Goal: Task Accomplishment & Management: Use online tool/utility

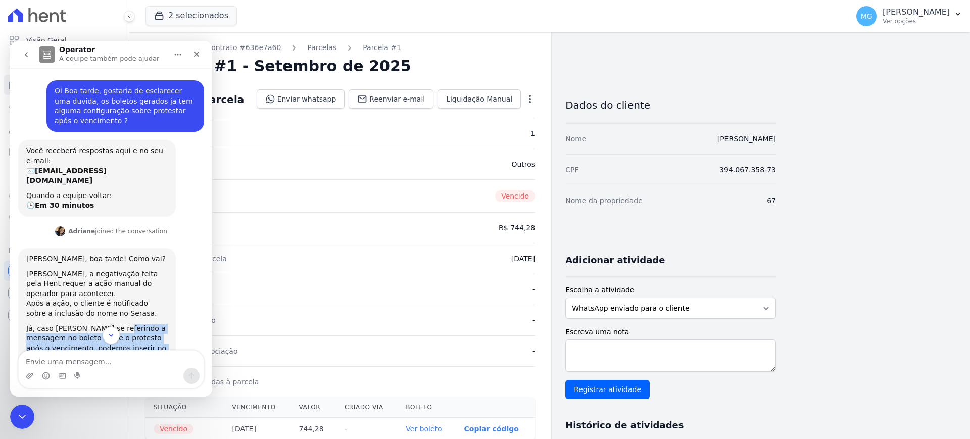
scroll to position [126, 0]
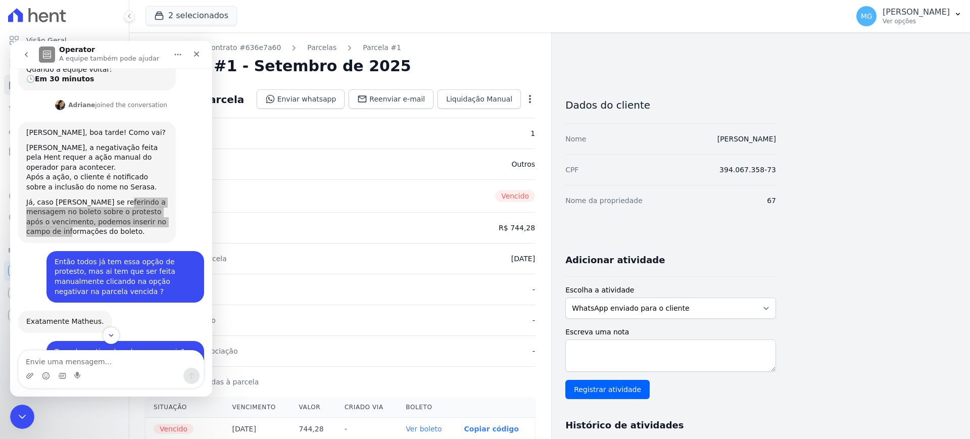
click at [773, 246] on div "Adicionar atividade" at bounding box center [666, 256] width 219 height 20
click at [955, 399] on div "Contratos Contrato #636e7a60 [GEOGRAPHIC_DATA] Parcela #1 [GEOGRAPHIC_DATA] #1 …" at bounding box center [549, 371] width 841 height 678
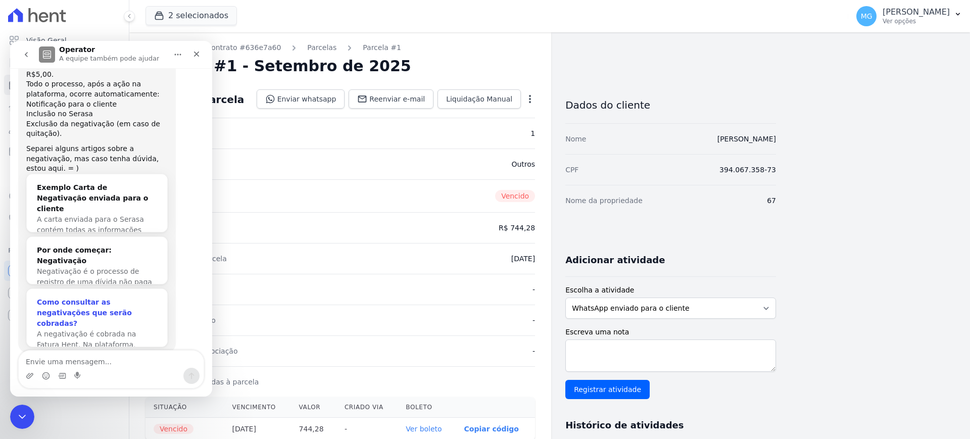
scroll to position [502, 0]
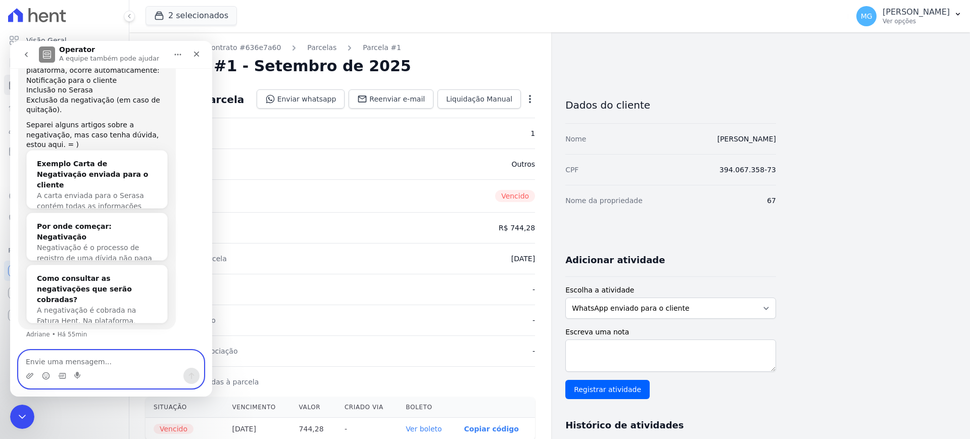
click at [81, 356] on textarea "Envie uma mensagem..." at bounding box center [111, 359] width 185 height 17
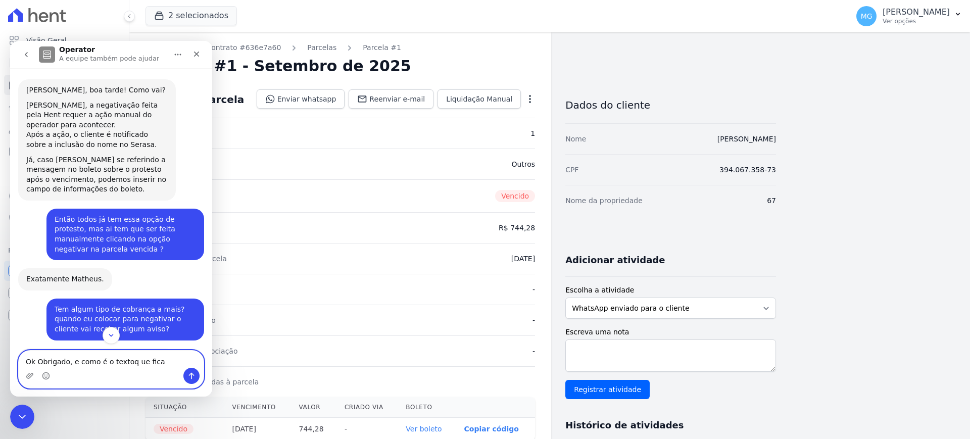
scroll to position [165, 0]
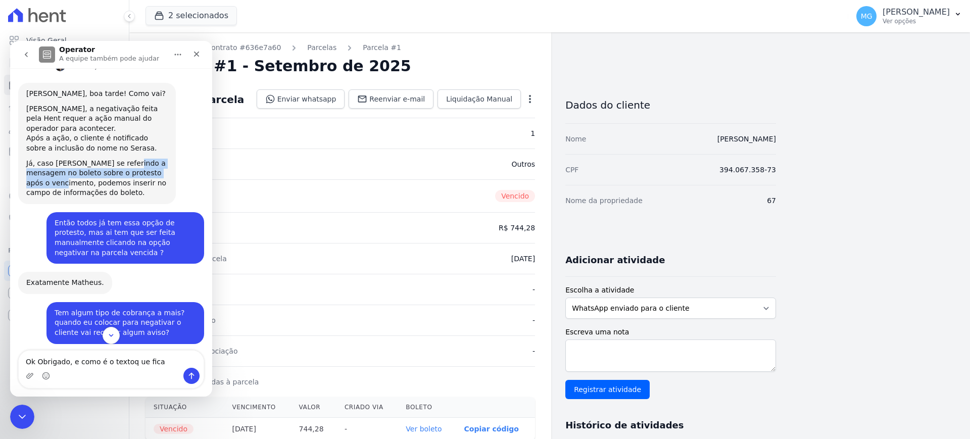
drag, startPoint x: 118, startPoint y: 170, endPoint x: 169, endPoint y: 186, distance: 53.5
click at [169, 186] on div "[PERSON_NAME], boa tarde! Como vai? [PERSON_NAME], a negativação feita pela Hen…" at bounding box center [97, 143] width 158 height 121
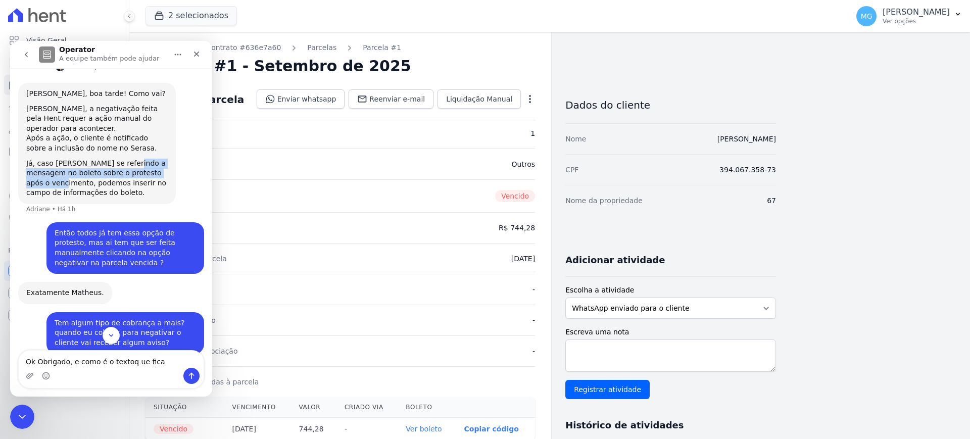
copy div "mensagem no boleto sobre o protesto após o vencimento,"
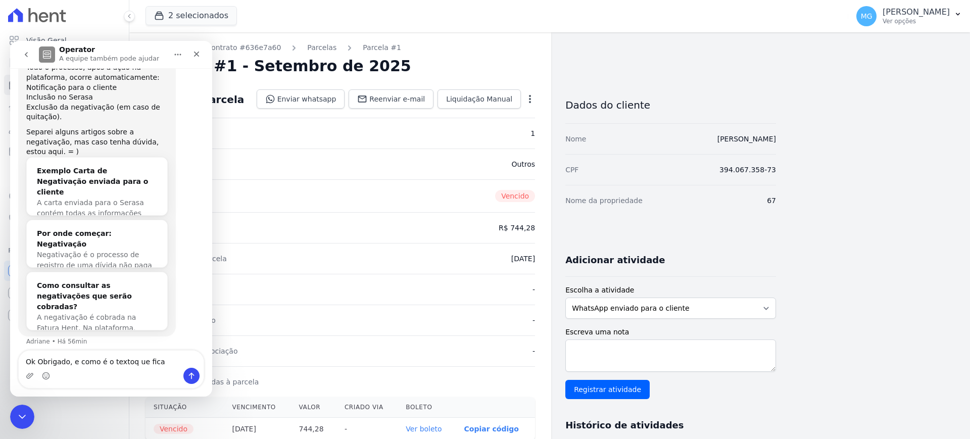
scroll to position [512, 0]
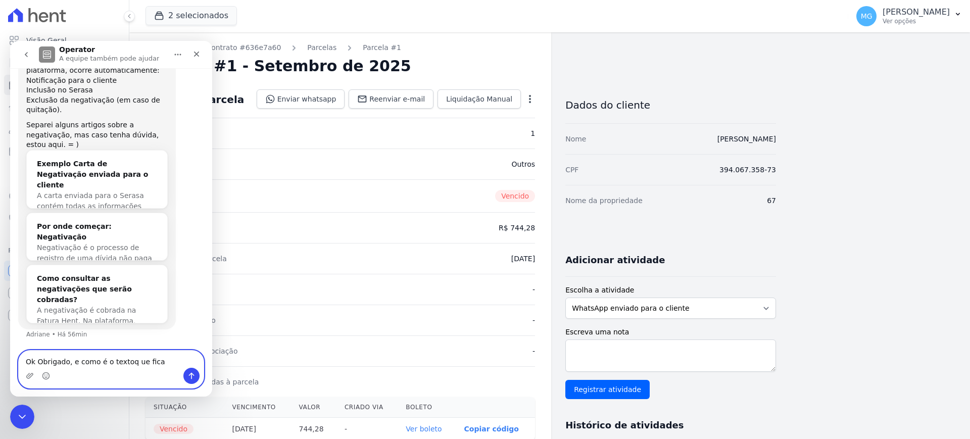
drag, startPoint x: 153, startPoint y: 361, endPoint x: 102, endPoint y: 358, distance: 51.1
click at [102, 358] on textarea "Ok Obrigado, e como é o textoq ue fica" at bounding box center [111, 359] width 185 height 17
paste textarea "mensagem no boleto sobre o protesto após o vencimento,"
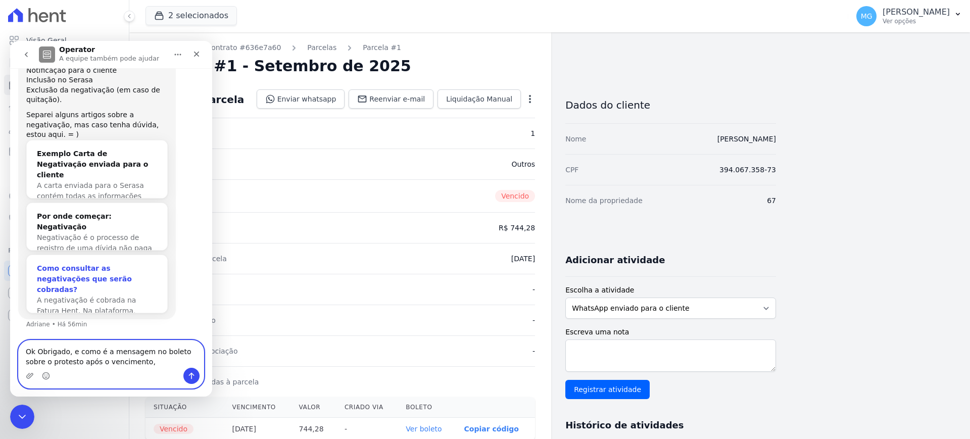
type textarea "Ok Obrigado, e como é a mensagem no boleto sobre o protesto após o vencimento, ?"
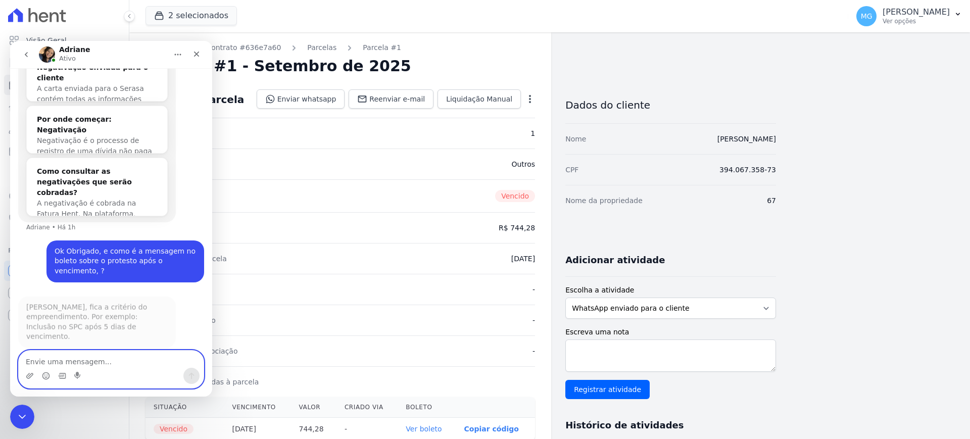
scroll to position [622, 0]
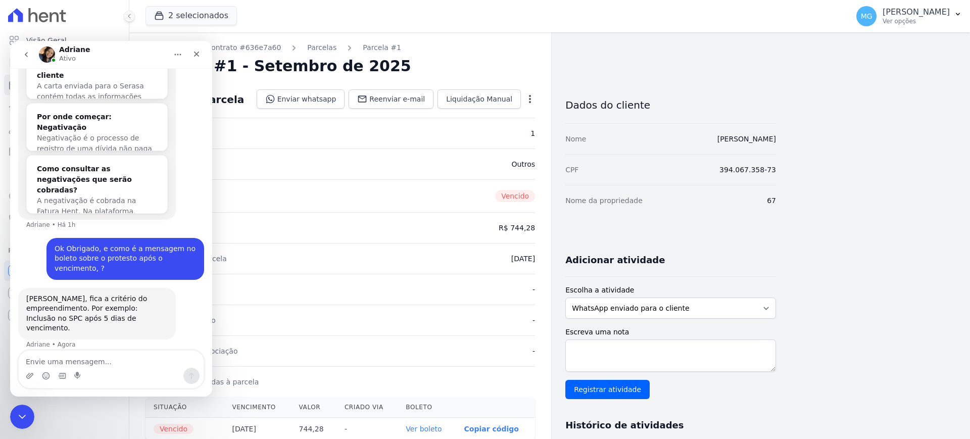
click at [39, 17] on icon at bounding box center [44, 17] width 10 height 10
click at [33, 17] on icon at bounding box center [37, 15] width 58 height 14
click at [199, 56] on icon "Fechar" at bounding box center [196, 54] width 8 height 8
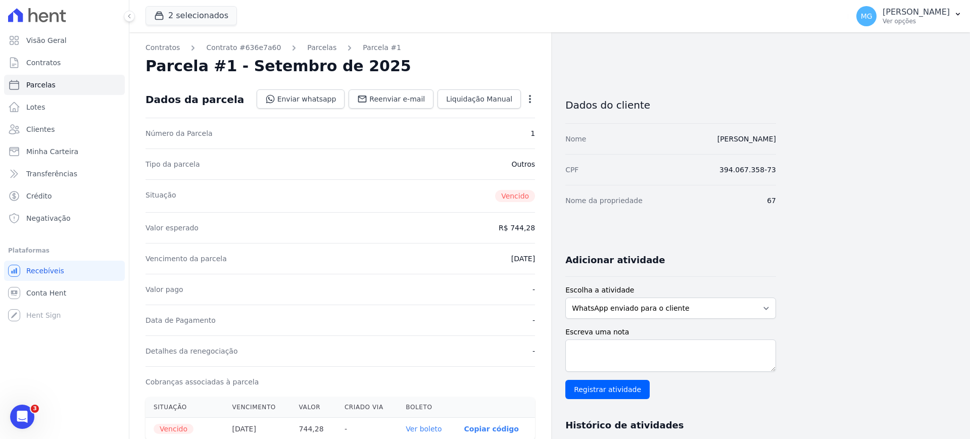
scroll to position [0, 0]
click at [61, 19] on icon at bounding box center [37, 15] width 58 height 14
click at [26, 43] on span "Visão Geral" at bounding box center [46, 40] width 40 height 10
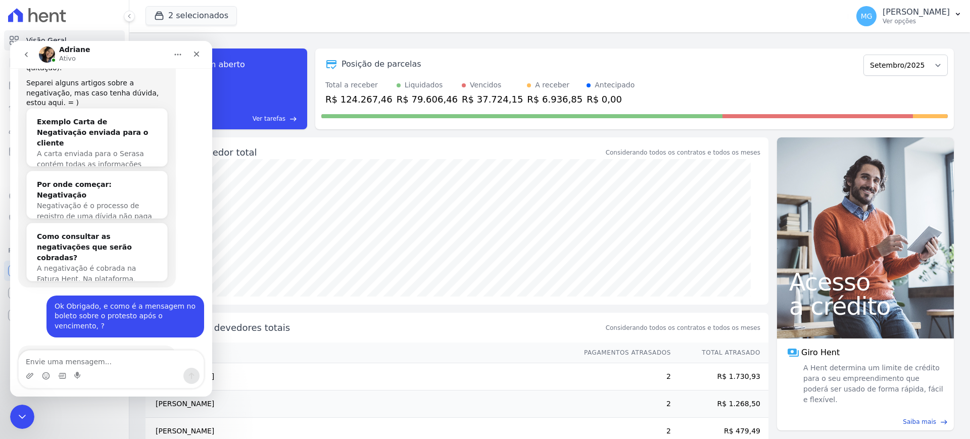
scroll to position [602, 0]
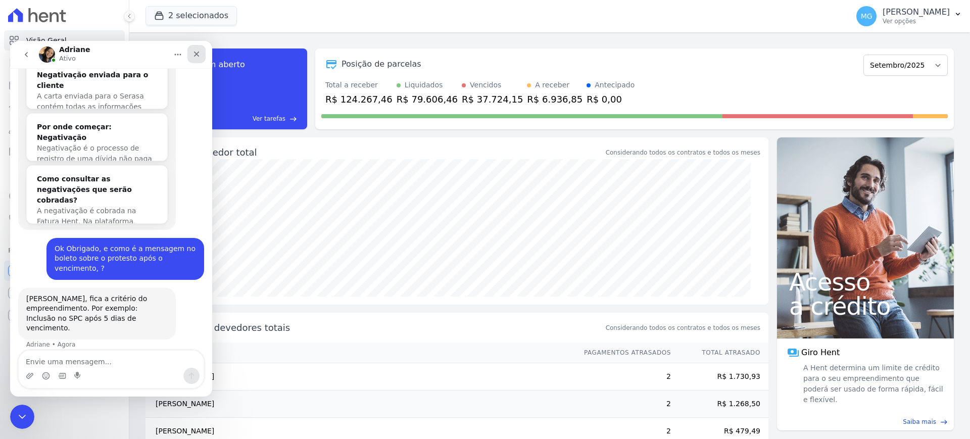
click at [191, 46] on div "Fechar" at bounding box center [196, 54] width 18 height 18
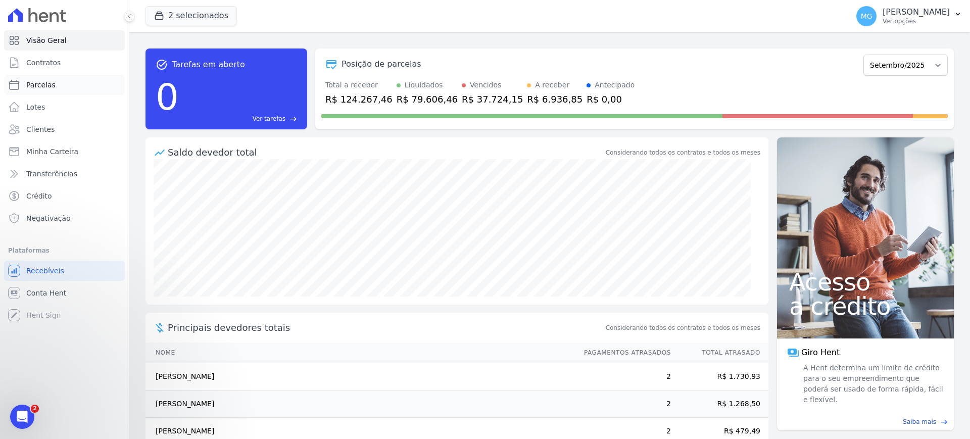
click at [41, 87] on span "Parcelas" at bounding box center [40, 85] width 29 height 10
select select
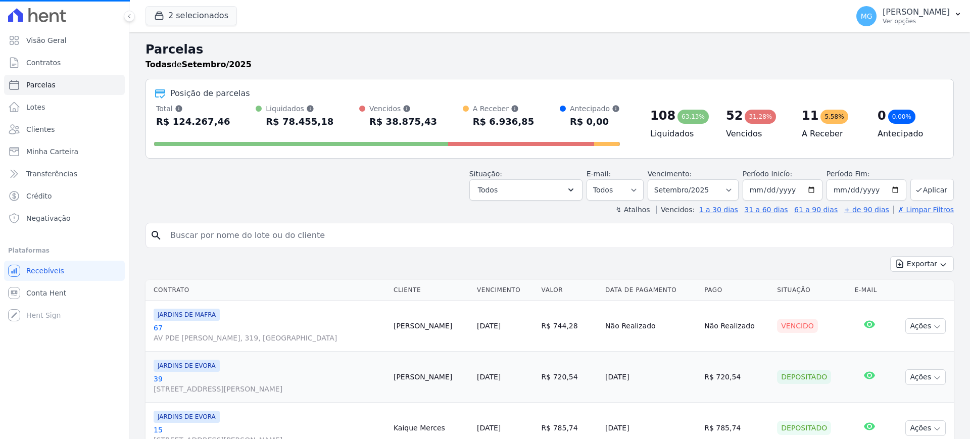
select select
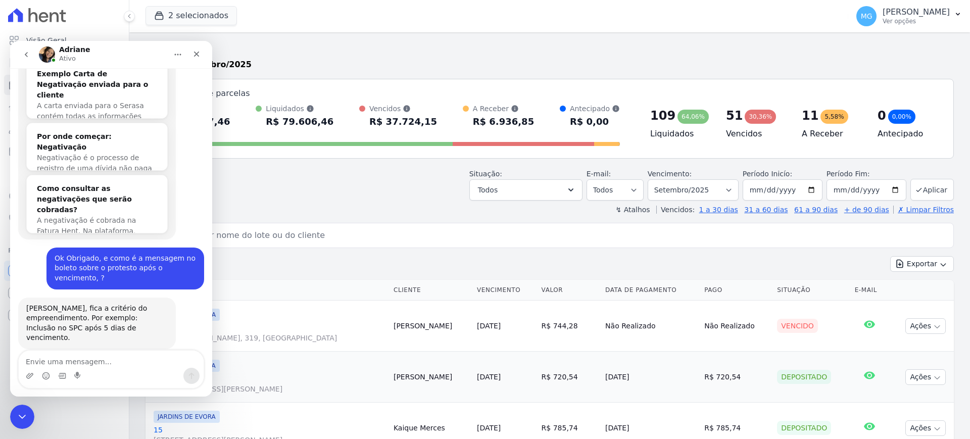
scroll to position [602, 0]
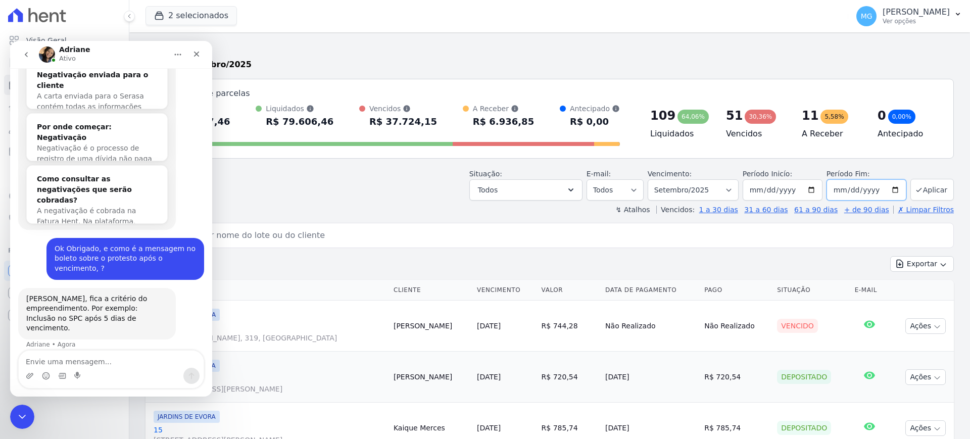
click at [888, 187] on input "[DATE]" at bounding box center [866, 189] width 80 height 21
type input "[DATE]"
click at [926, 193] on button "Aplicar" at bounding box center [931, 190] width 43 height 22
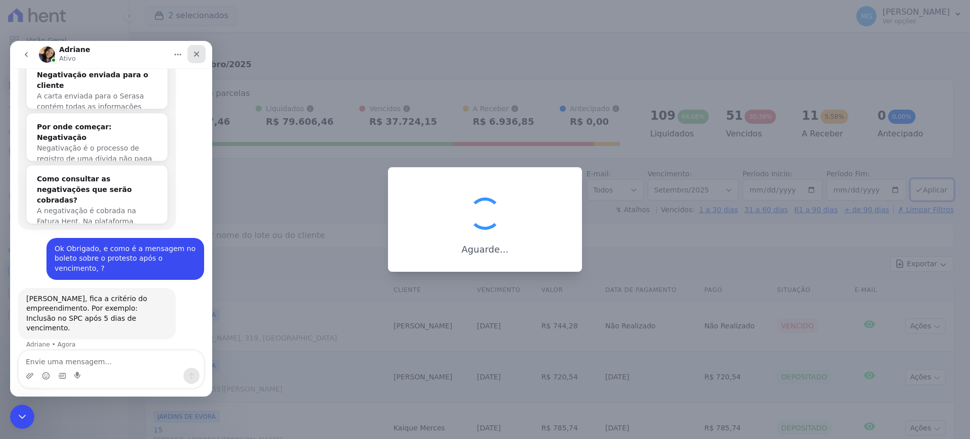
click at [201, 51] on div "Fechar" at bounding box center [196, 54] width 18 height 18
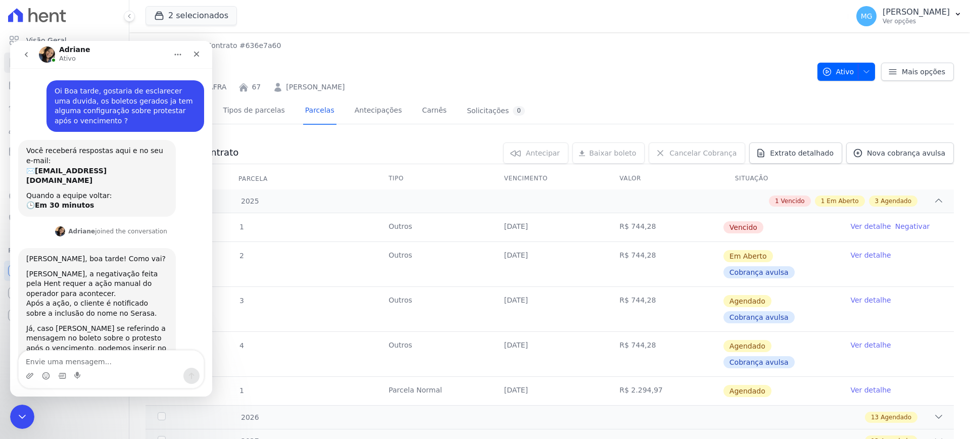
scroll to position [618, 0]
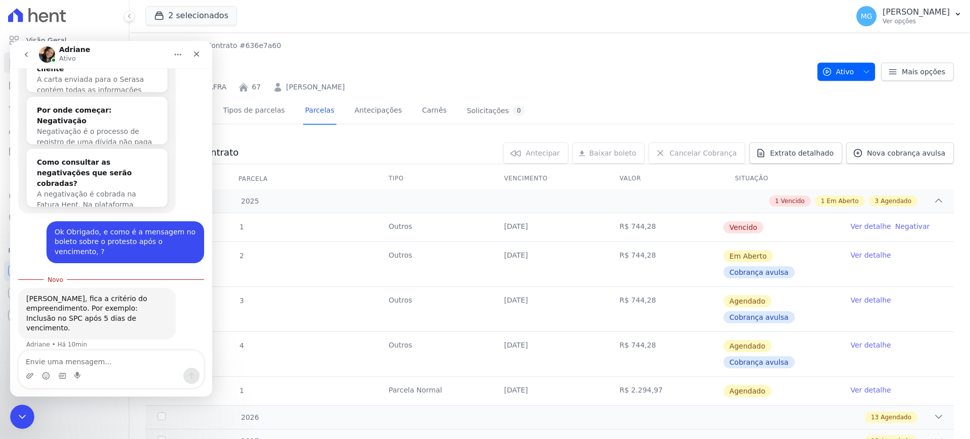
click at [38, 15] on icon at bounding box center [37, 15] width 58 height 14
click at [35, 7] on div at bounding box center [64, 15] width 121 height 30
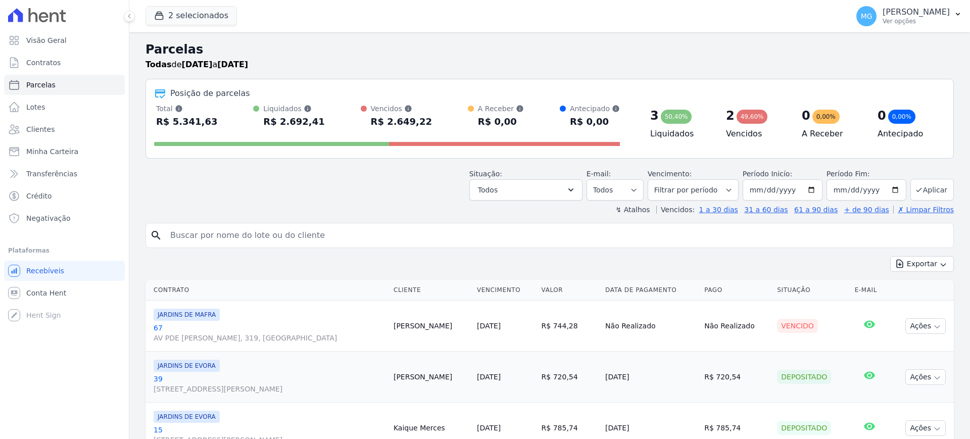
select select
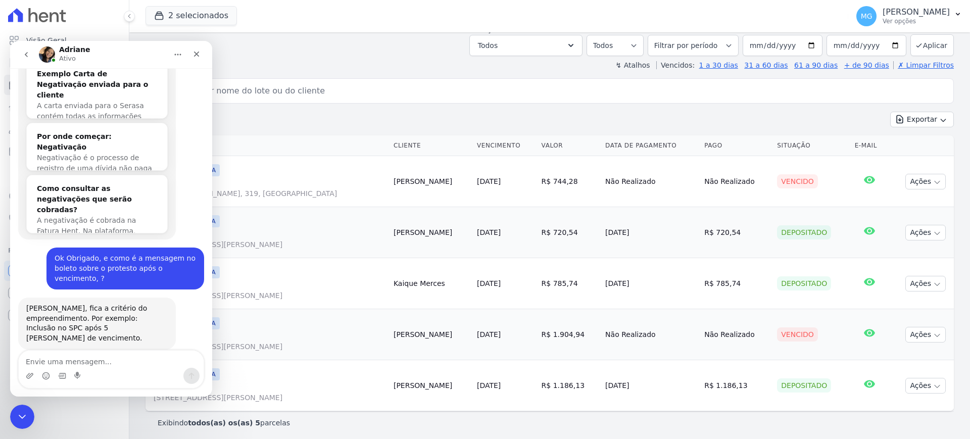
scroll to position [147, 0]
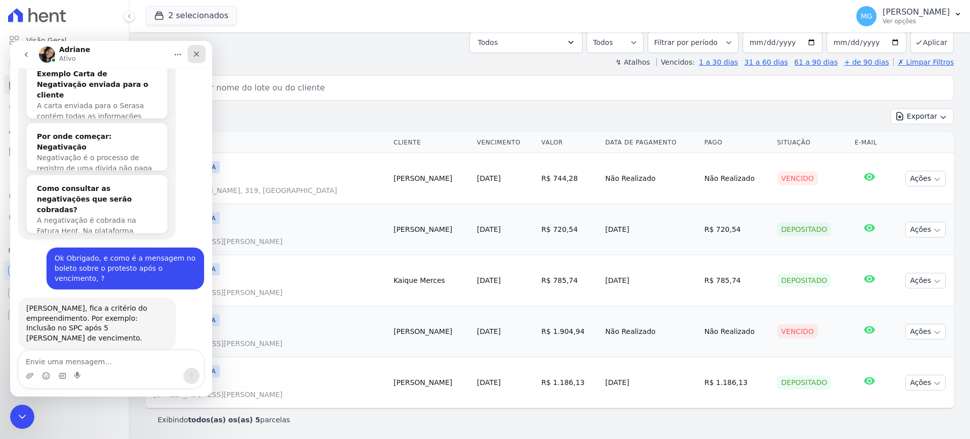
click at [199, 53] on icon "Fechar" at bounding box center [196, 54] width 8 height 8
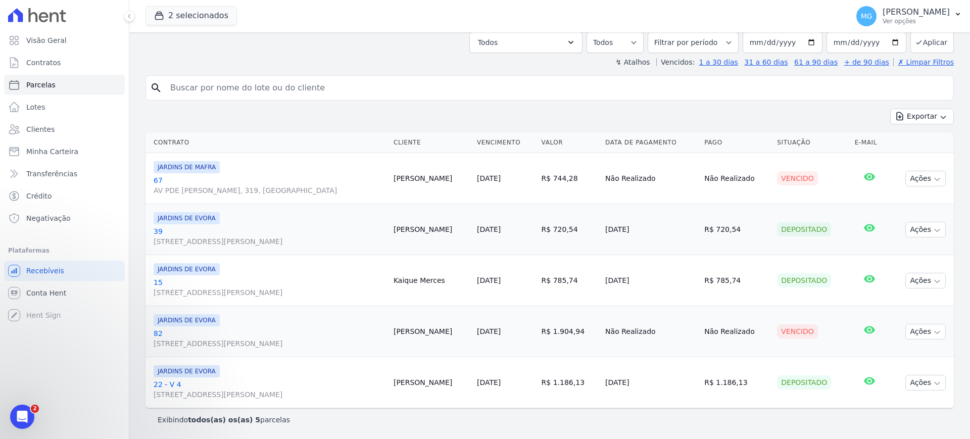
scroll to position [602, 0]
click at [42, 78] on link "Parcelas" at bounding box center [64, 85] width 121 height 20
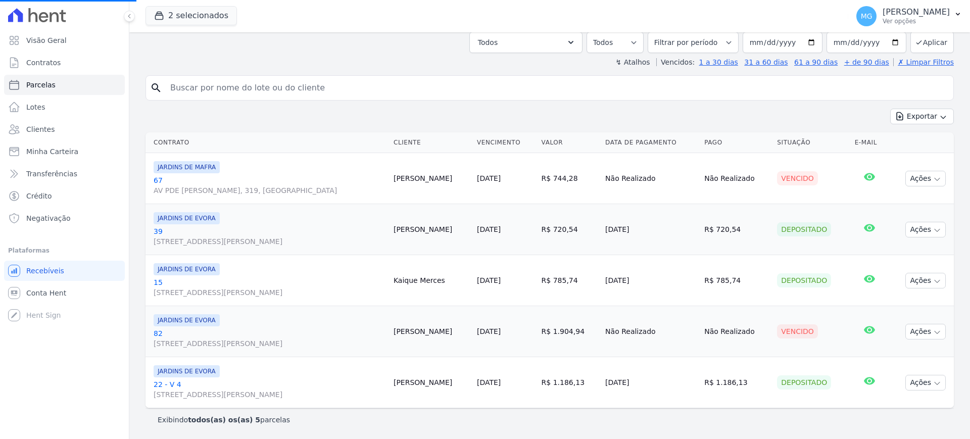
select select
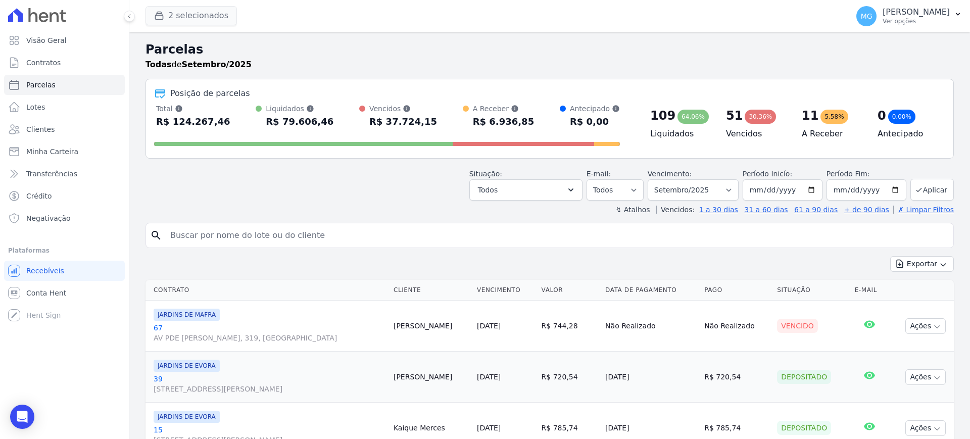
drag, startPoint x: 188, startPoint y: 26, endPoint x: 189, endPoint y: 19, distance: 6.7
click at [188, 23] on span "2 selecionados" at bounding box center [190, 16] width 91 height 20
click at [190, 18] on button "2 selecionados" at bounding box center [190, 15] width 91 height 19
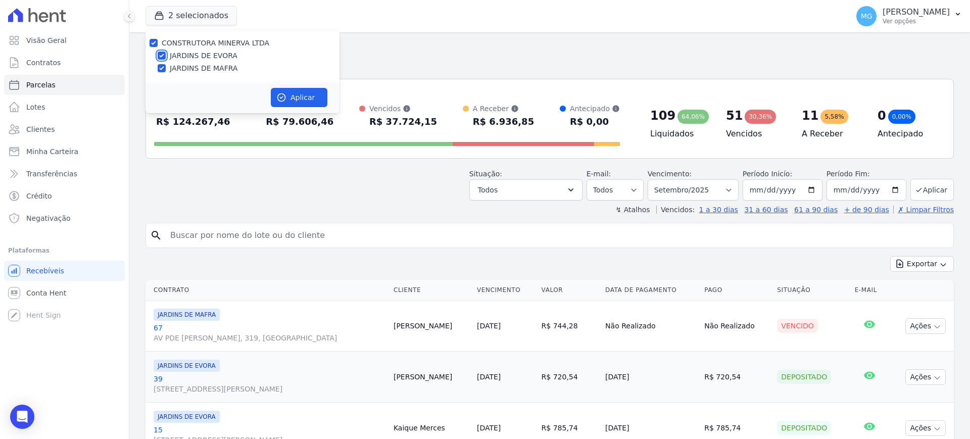
click at [163, 54] on input "JARDINS DE EVORA" at bounding box center [162, 56] width 8 height 8
checkbox input "false"
click at [282, 90] on button "Aplicar" at bounding box center [299, 97] width 57 height 19
select select
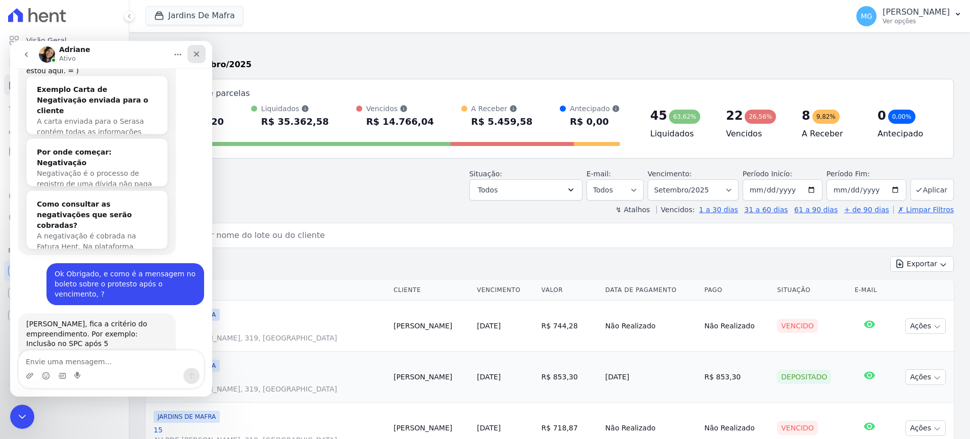
scroll to position [601, 0]
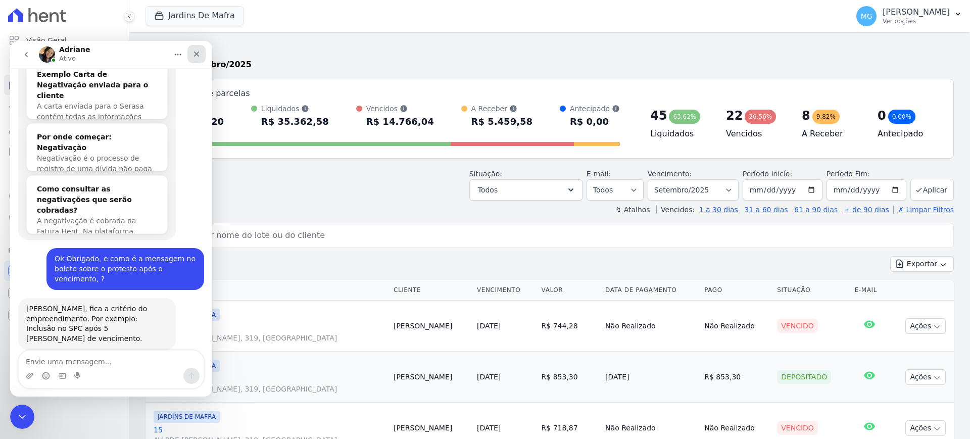
click at [195, 57] on icon "Fechar" at bounding box center [196, 54] width 8 height 8
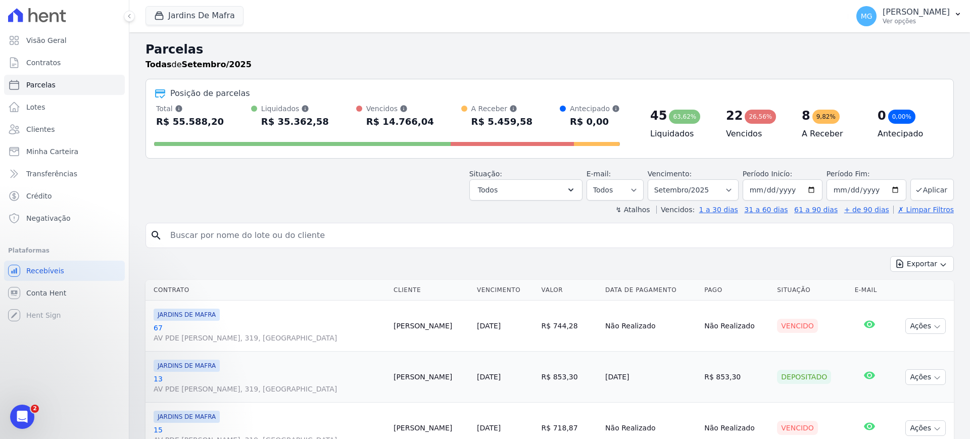
scroll to position [602, 0]
click at [180, 13] on button "Jardins De Mafra" at bounding box center [194, 15] width 98 height 19
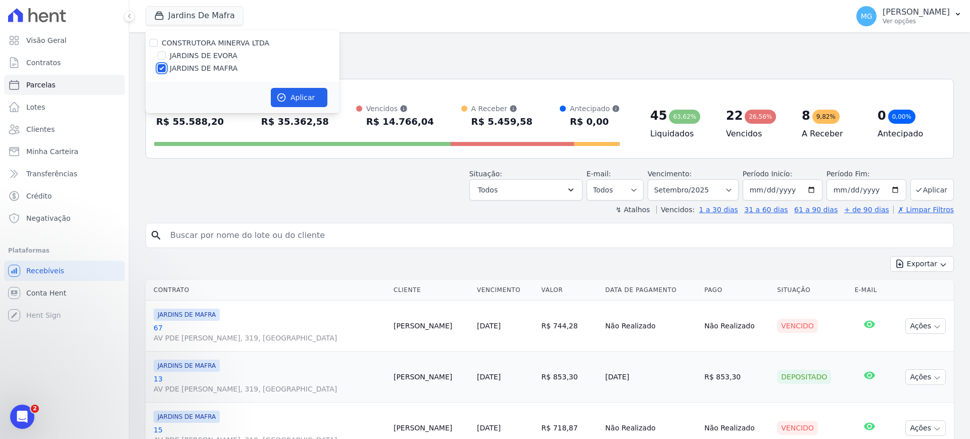
drag, startPoint x: 164, startPoint y: 69, endPoint x: 163, endPoint y: 60, distance: 8.7
click at [164, 68] on input "JARDINS DE MAFRA" at bounding box center [162, 68] width 8 height 8
checkbox input "false"
click at [163, 57] on input "JARDINS DE EVORA" at bounding box center [162, 56] width 8 height 8
checkbox input "true"
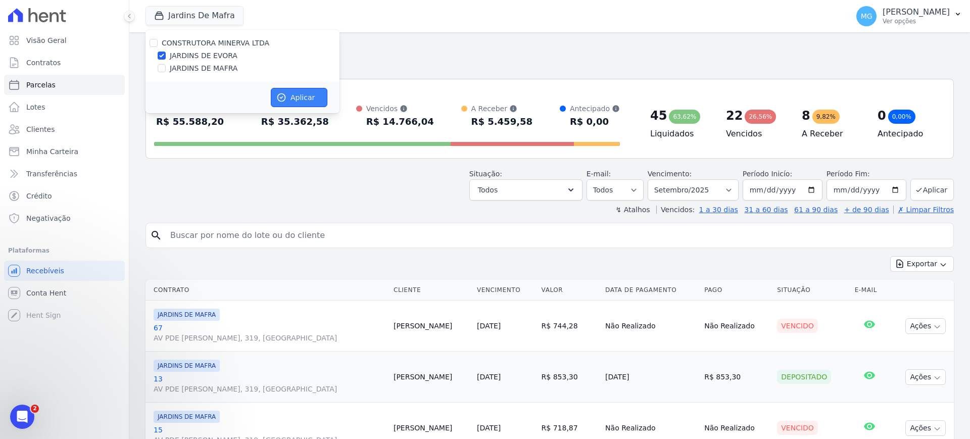
click at [294, 93] on button "Aplicar" at bounding box center [299, 97] width 57 height 19
select select
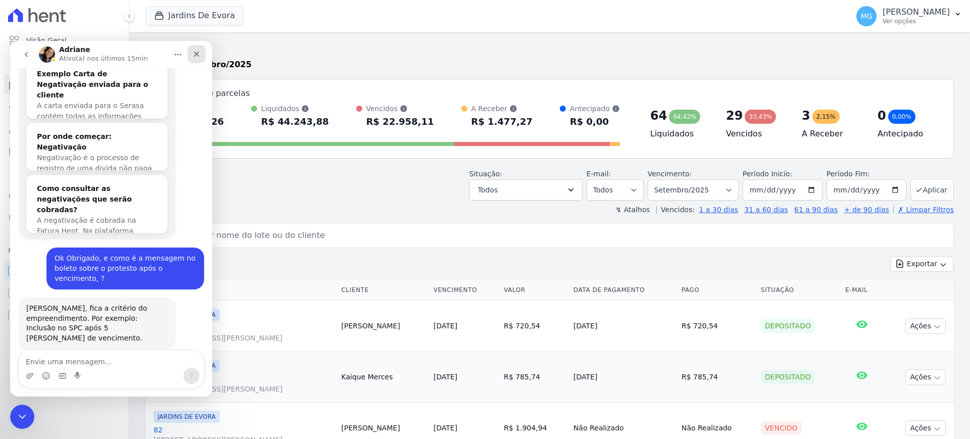
click at [198, 53] on icon "Fechar" at bounding box center [197, 55] width 6 height 6
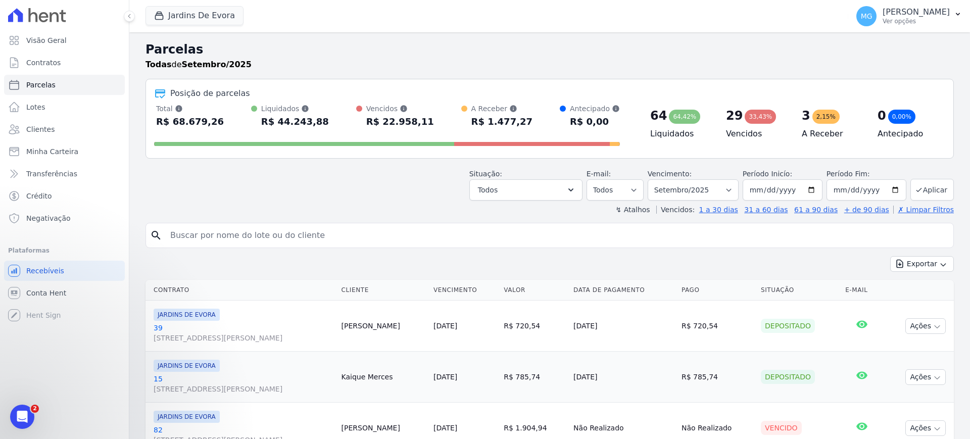
drag, startPoint x: 420, startPoint y: 13, endPoint x: 426, endPoint y: 10, distance: 6.8
click at [420, 13] on div "Jardins De Evora CONSTRUTORA MINERVA LTDA JARDINS DE EVORA JARDINS DE MAFRA Apl…" at bounding box center [494, 15] width 699 height 33
